Goal: Find specific page/section

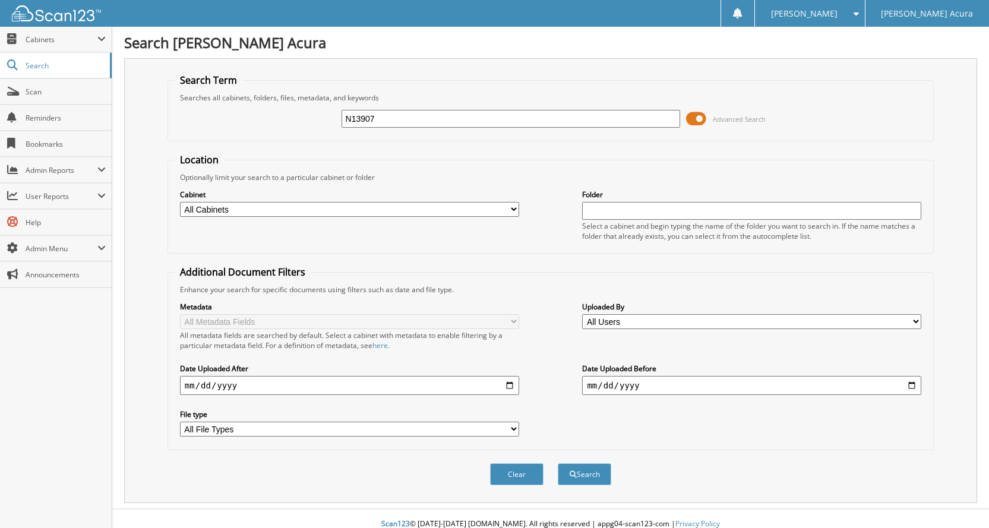
type input "N13907"
click at [558, 463] on button "Search" at bounding box center [584, 474] width 53 height 22
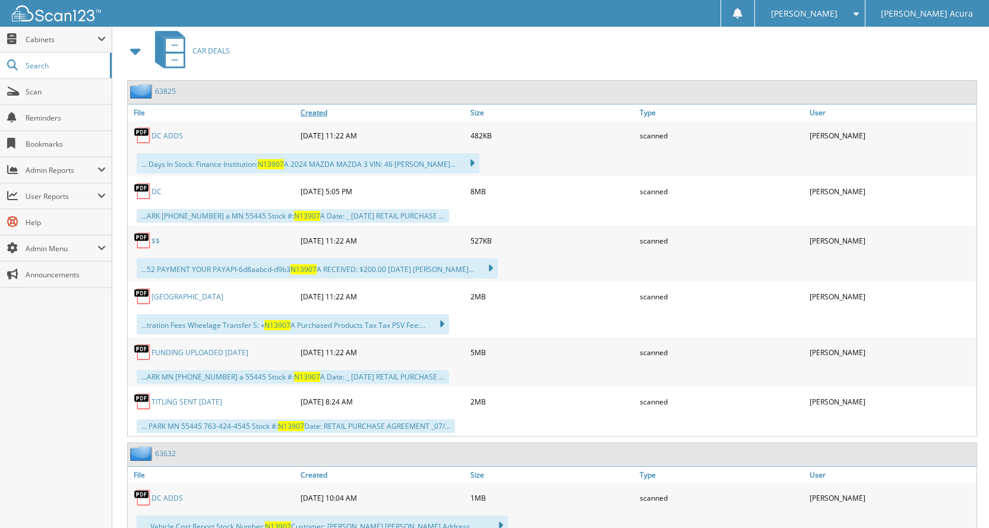
scroll to position [535, 0]
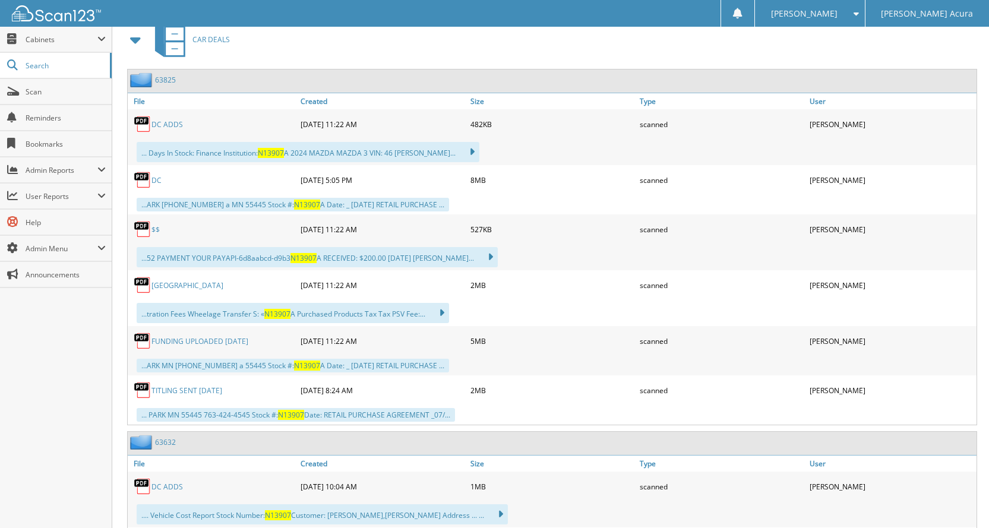
click at [165, 125] on link "DC ADDS" at bounding box center [167, 124] width 31 height 10
click at [157, 181] on link "DC" at bounding box center [157, 180] width 10 height 10
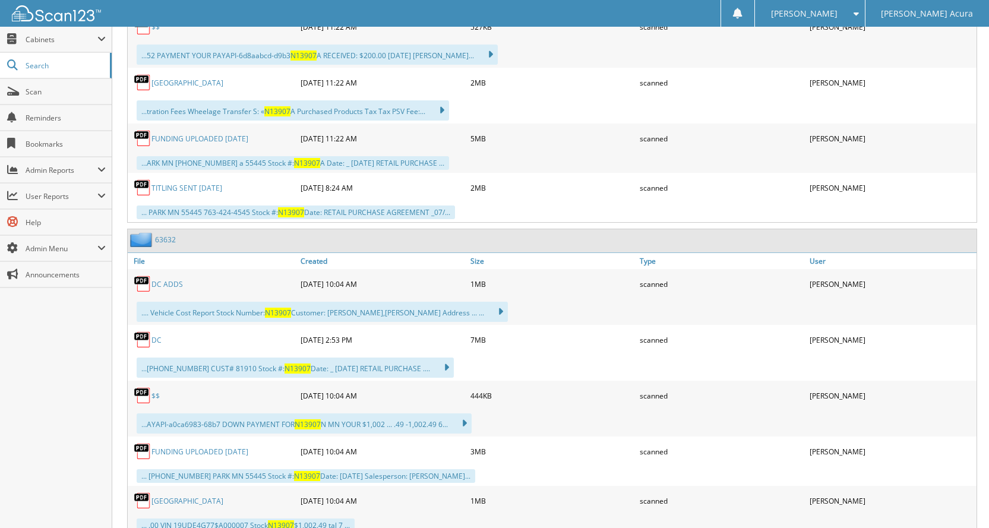
scroll to position [891, 0]
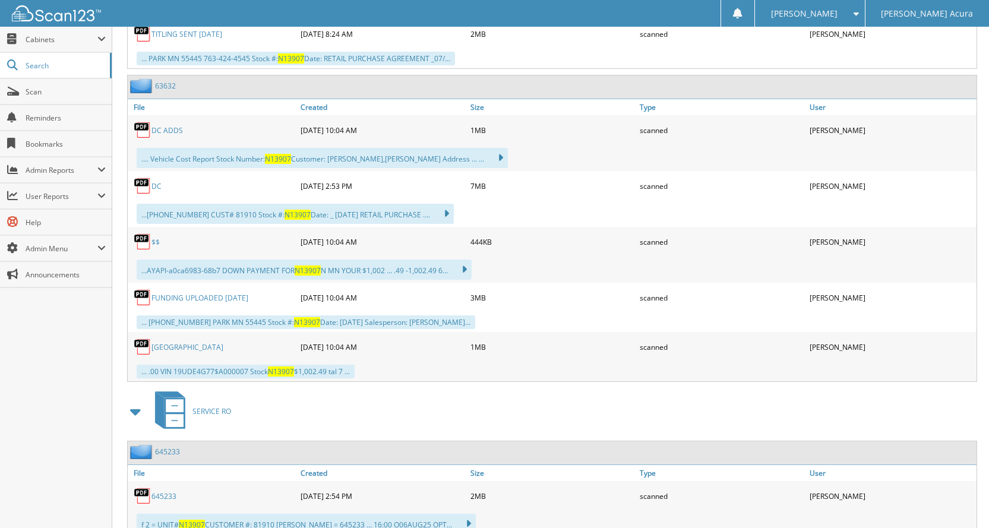
click at [165, 127] on link "DC ADDS" at bounding box center [167, 130] width 31 height 10
click at [158, 188] on link "DC" at bounding box center [157, 186] width 10 height 10
